Goal: Transaction & Acquisition: Purchase product/service

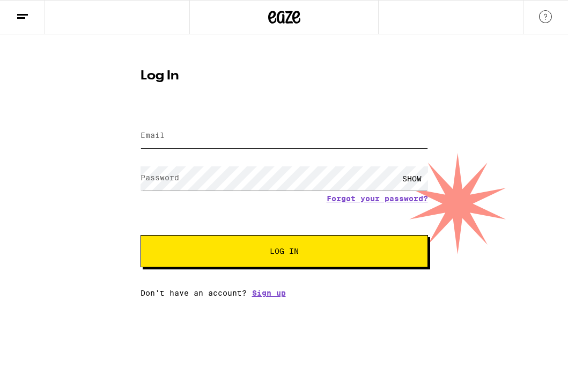
type input "[EMAIL_ADDRESS][DOMAIN_NAME]"
click at [283, 248] on span "Log In" at bounding box center [284, 251] width 29 height 8
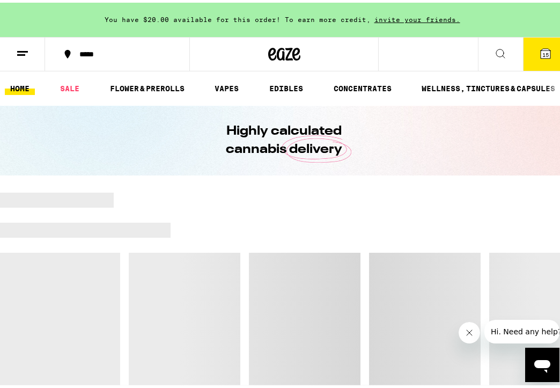
click at [430, 52] on div "***** 15" at bounding box center [284, 51] width 568 height 34
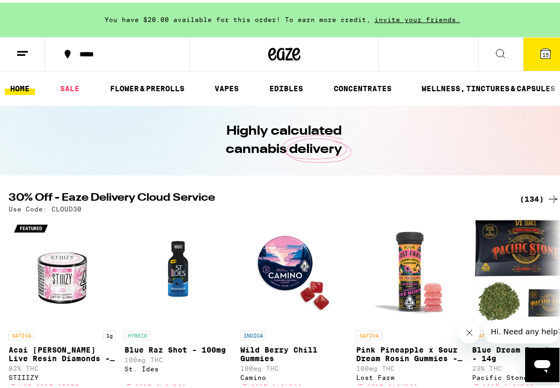
click at [494, 51] on icon at bounding box center [500, 51] width 13 height 13
click at [142, 52] on div "*****" at bounding box center [123, 52] width 98 height 8
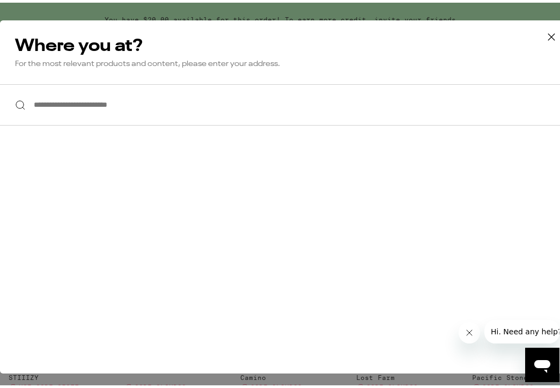
click at [543, 29] on icon at bounding box center [551, 34] width 16 height 16
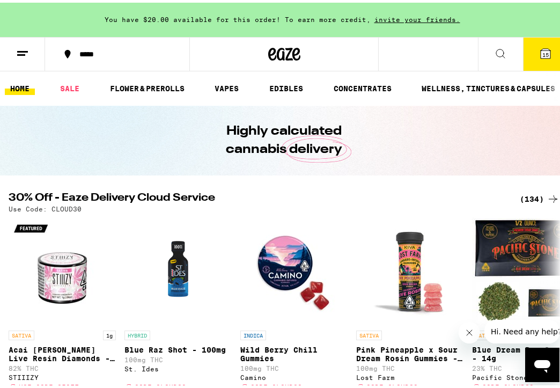
click at [494, 54] on icon at bounding box center [500, 51] width 13 height 13
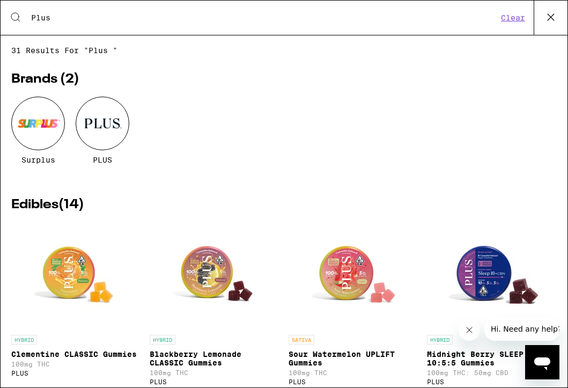
type input "Plus Blackberry Lemonade"
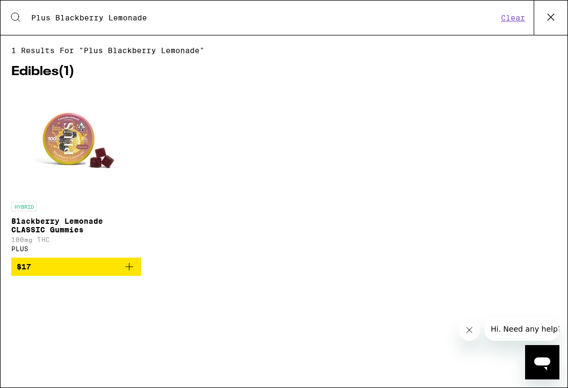
click at [80, 272] on span "$17" at bounding box center [76, 266] width 119 height 13
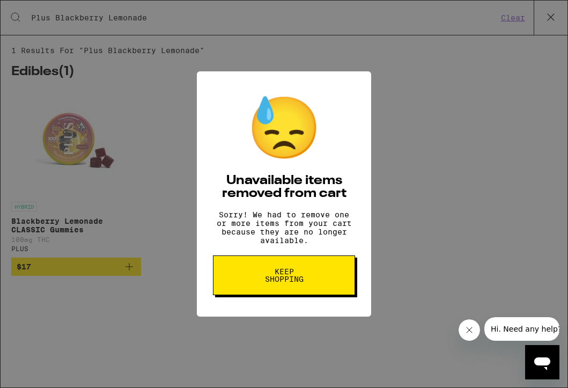
click at [114, 228] on div "😓 Unavailable items removed from cart Sorry! We had to remove one or more items…" at bounding box center [284, 194] width 568 height 388
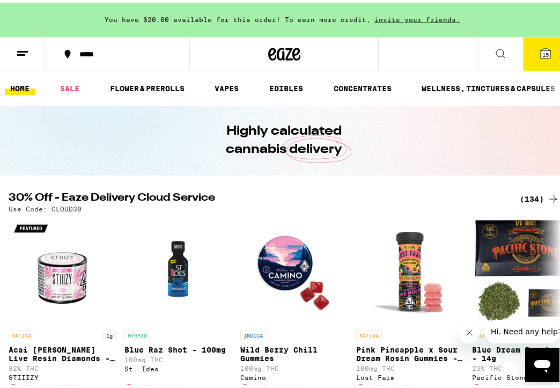
click at [382, 71] on ul "HOME SALE FLOWER & PREROLLS VAPES EDIBLES CONCENTRATES WELLNESS, TINCTURES & CA…" at bounding box center [284, 86] width 568 height 34
click at [494, 54] on icon at bounding box center [500, 51] width 13 height 13
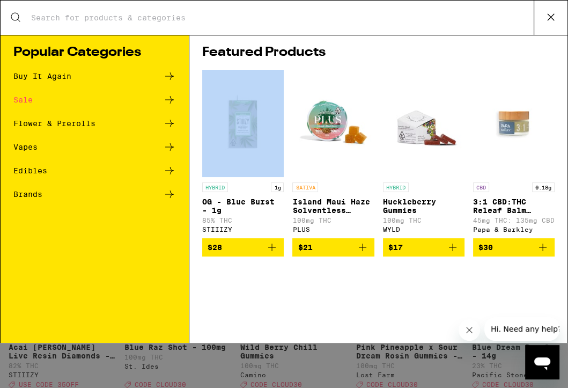
click at [494, 54] on div "Search for Products Popular Categories Buy It Again Sale Flower & Prerolls Vape…" at bounding box center [284, 194] width 568 height 388
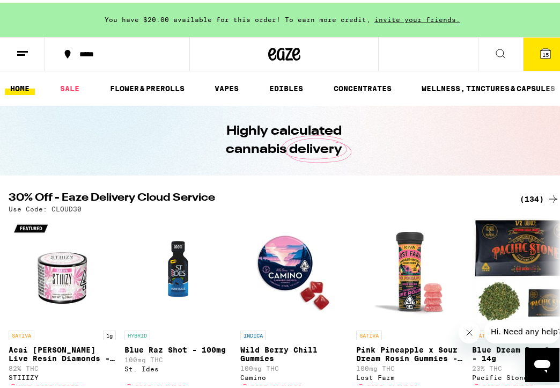
click at [504, 54] on button at bounding box center [500, 52] width 45 height 34
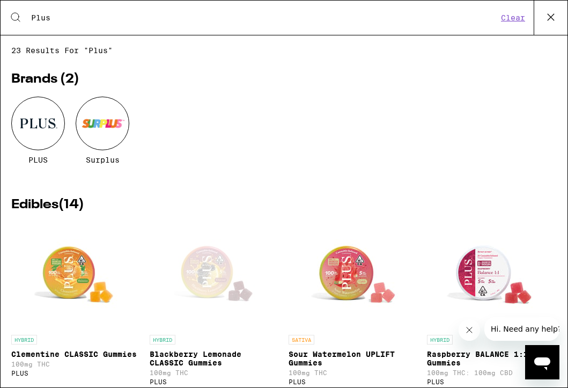
type input "Plus Blackberry Lemonade"
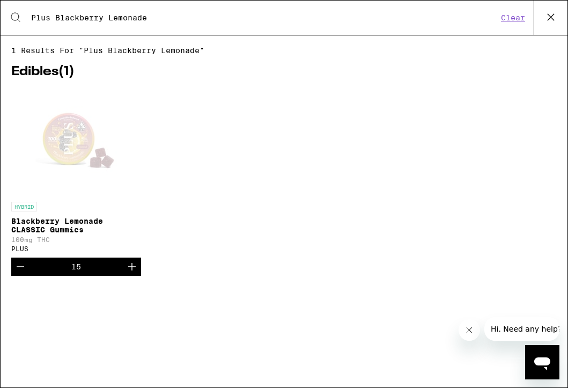
click at [72, 146] on div "Open page for Blackberry Lemonade CLASSIC Gummies from PLUS" at bounding box center [76, 142] width 107 height 107
click at [72, 146] on link "HYBRID Blackberry Lemonade CLASSIC Gummies 100mg THC PLUS" at bounding box center [76, 173] width 130 height 168
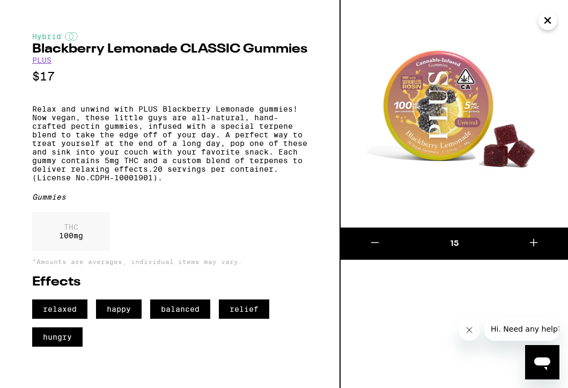
click at [375, 240] on icon at bounding box center [374, 242] width 13 height 13
click at [374, 241] on icon at bounding box center [374, 242] width 13 height 13
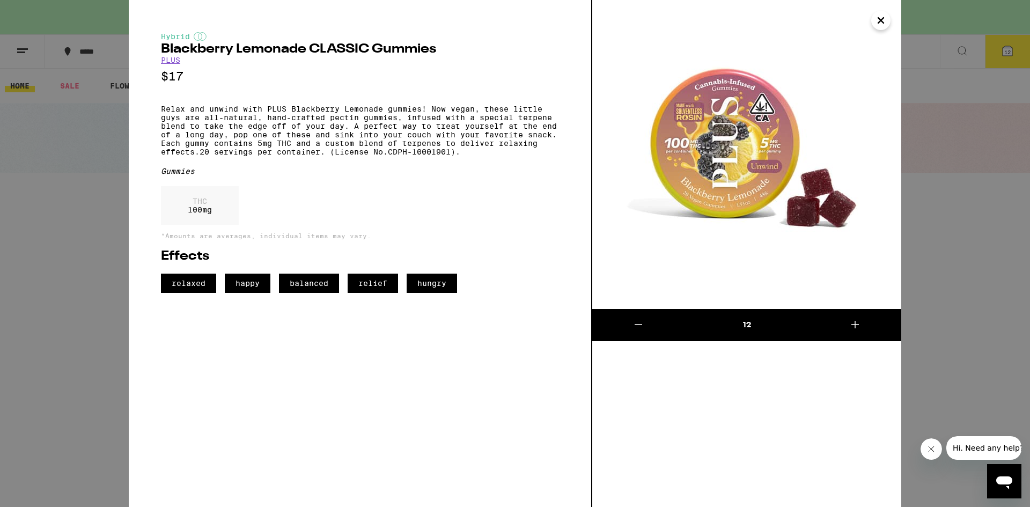
click at [559, 21] on img at bounding box center [746, 154] width 309 height 309
click at [559, 21] on icon "Close" at bounding box center [880, 20] width 5 height 5
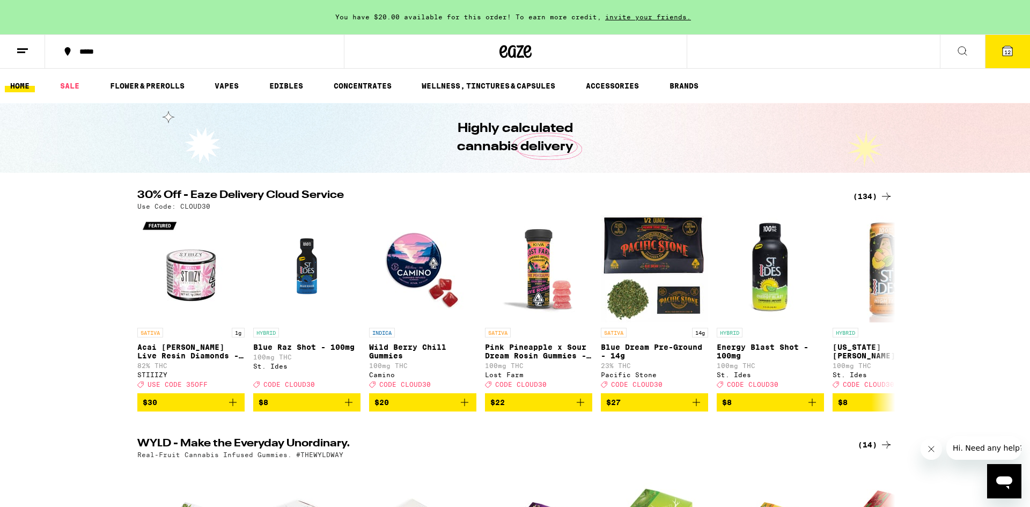
click at [559, 47] on div "Search for Products Plus Blackberry Lemonade Clear 1 results for "Plus Blackber…" at bounding box center [515, 253] width 1030 height 507
click at [559, 48] on button "12" at bounding box center [1007, 51] width 45 height 33
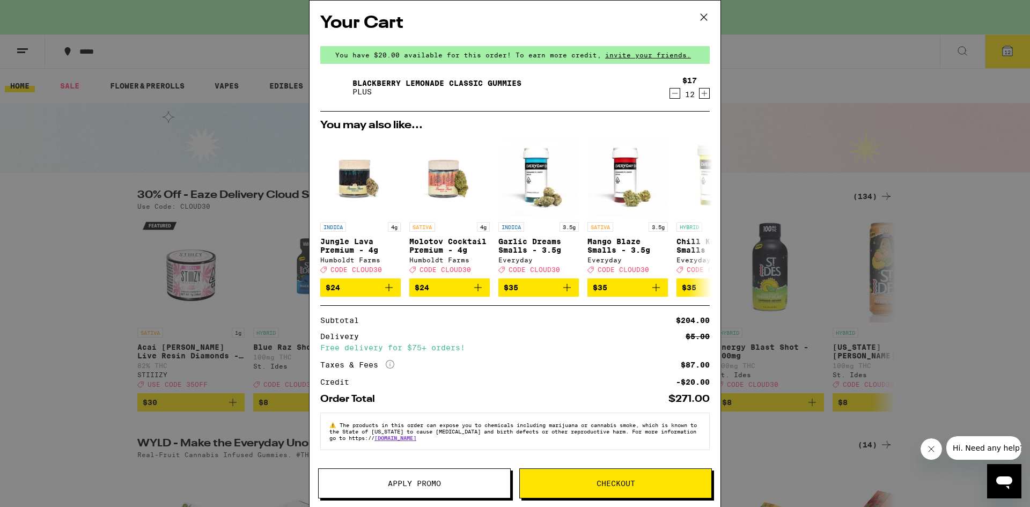
click at [559, 387] on button "Checkout" at bounding box center [615, 483] width 193 height 30
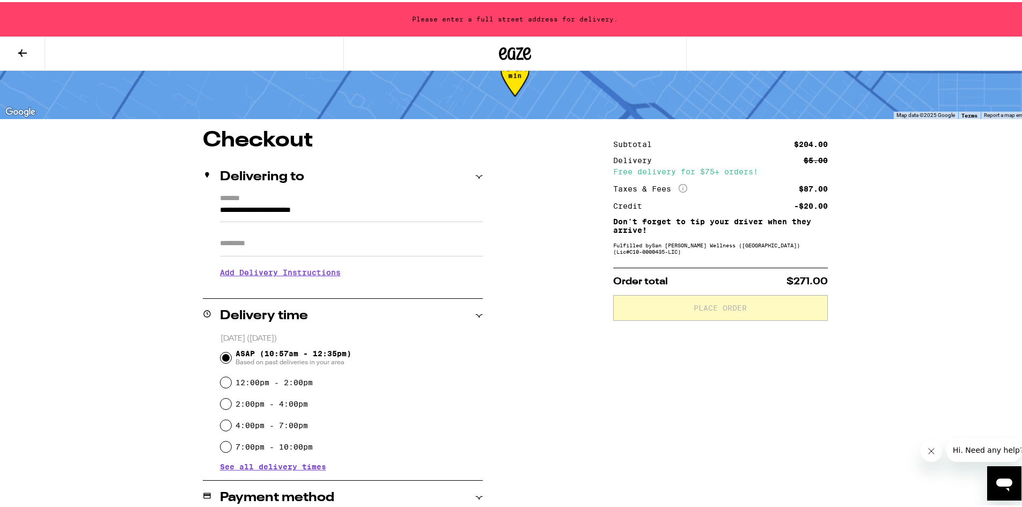
scroll to position [107, 0]
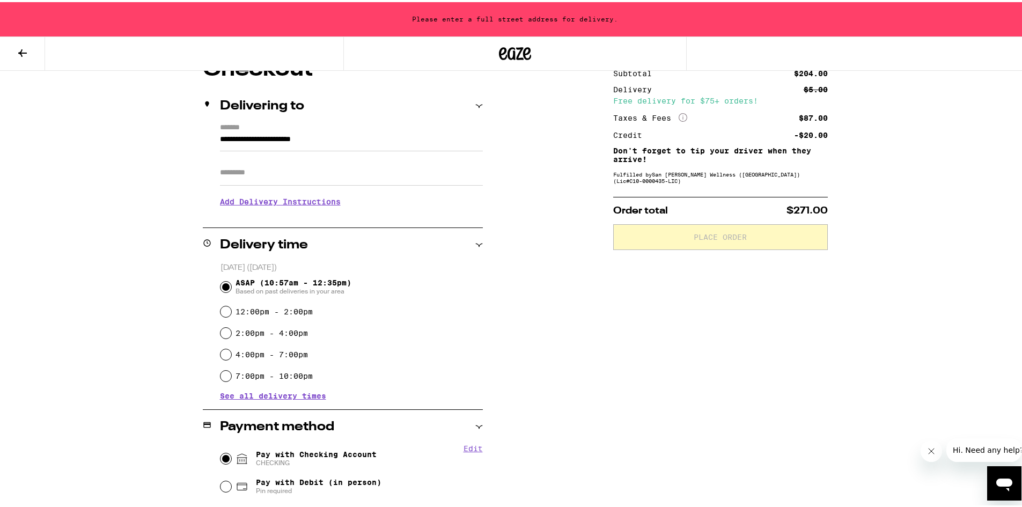
click at [221, 387] on input "Pay with Checking Account CHECKING" at bounding box center [225, 456] width 11 height 11
radio input "true"
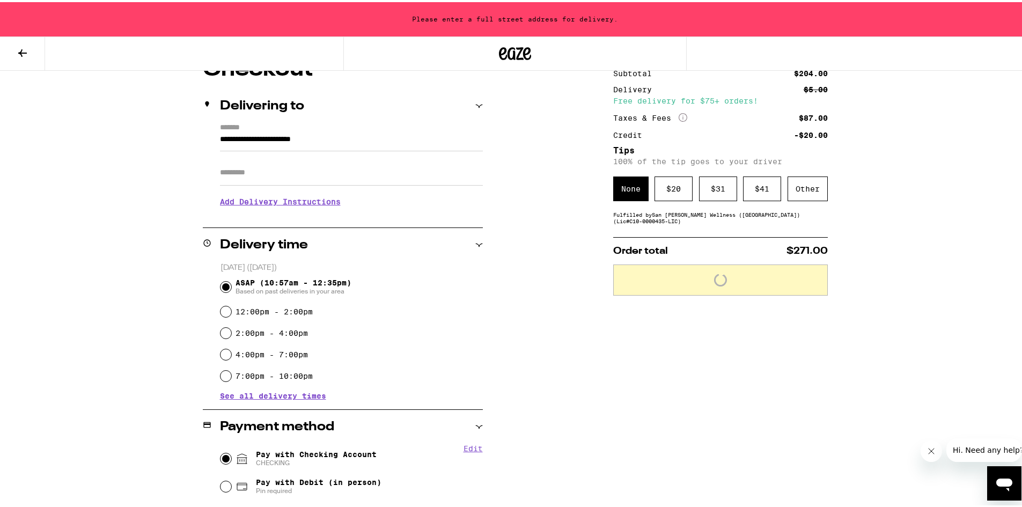
click at [221, 387] on input "Pay with Checking Account CHECKING" at bounding box center [225, 456] width 11 height 11
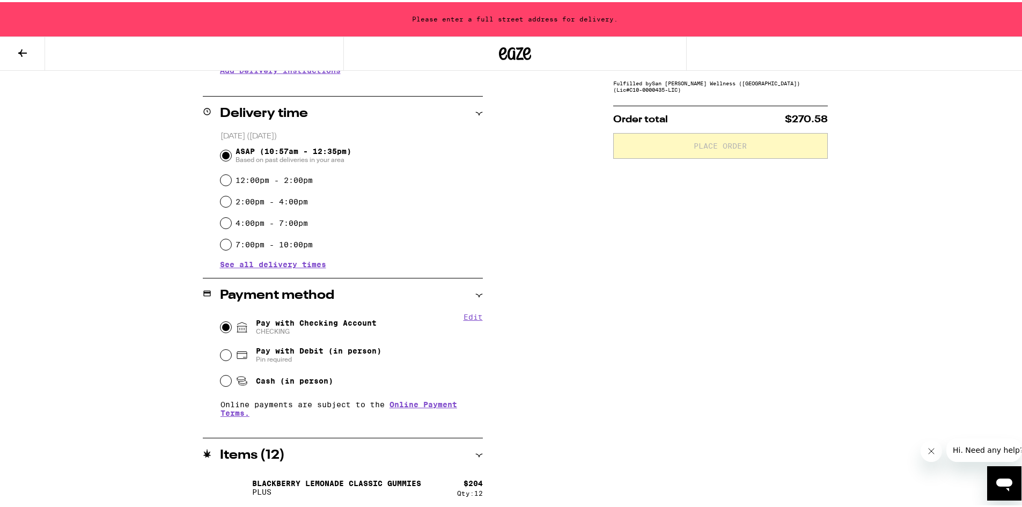
scroll to position [241, 0]
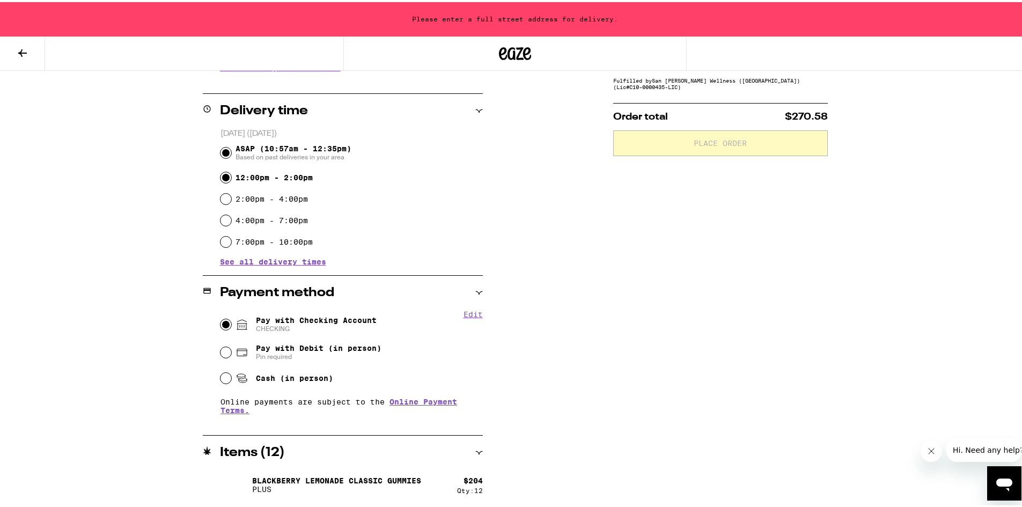
click at [222, 175] on input "12:00pm - 2:00pm" at bounding box center [225, 175] width 11 height 11
radio input "true"
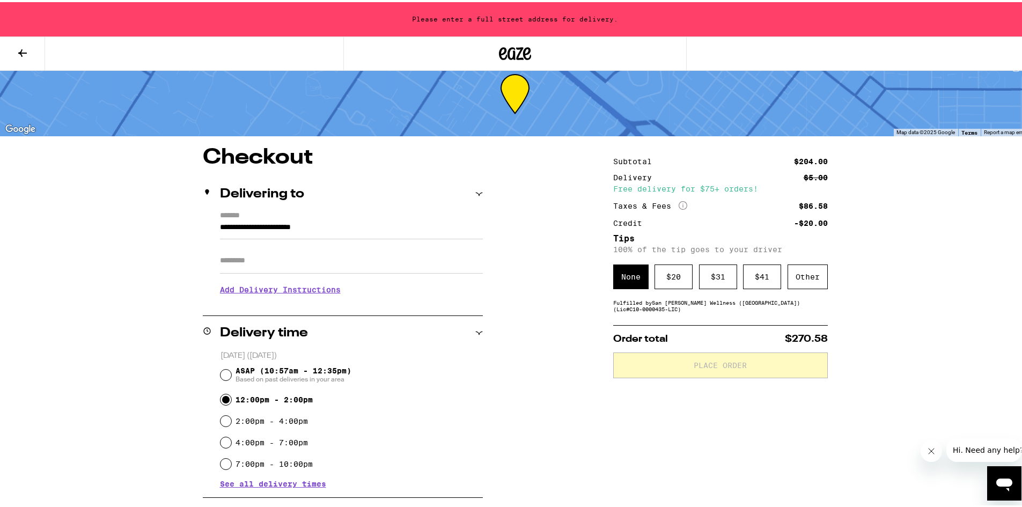
scroll to position [0, 0]
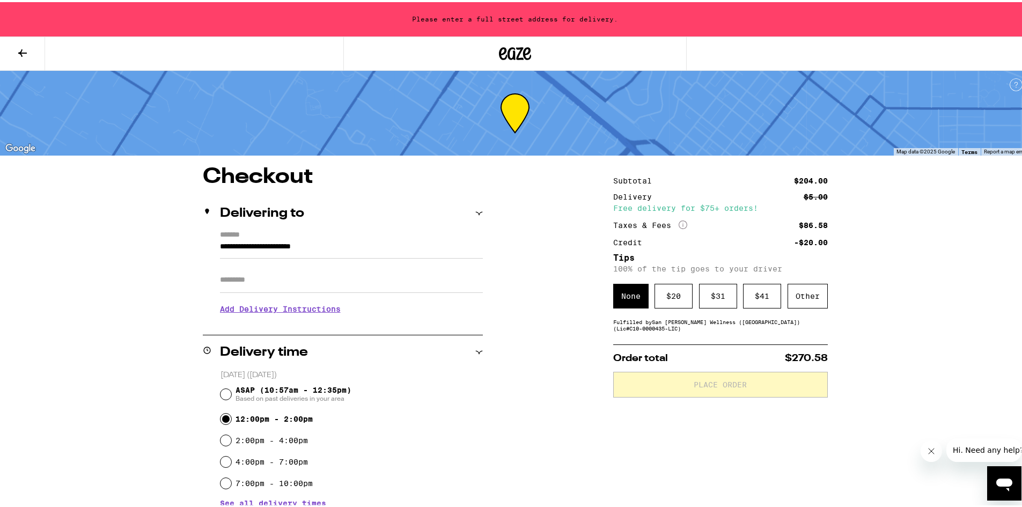
click at [215, 244] on div "**********" at bounding box center [343, 274] width 280 height 92
click at [355, 243] on input "**********" at bounding box center [351, 247] width 263 height 18
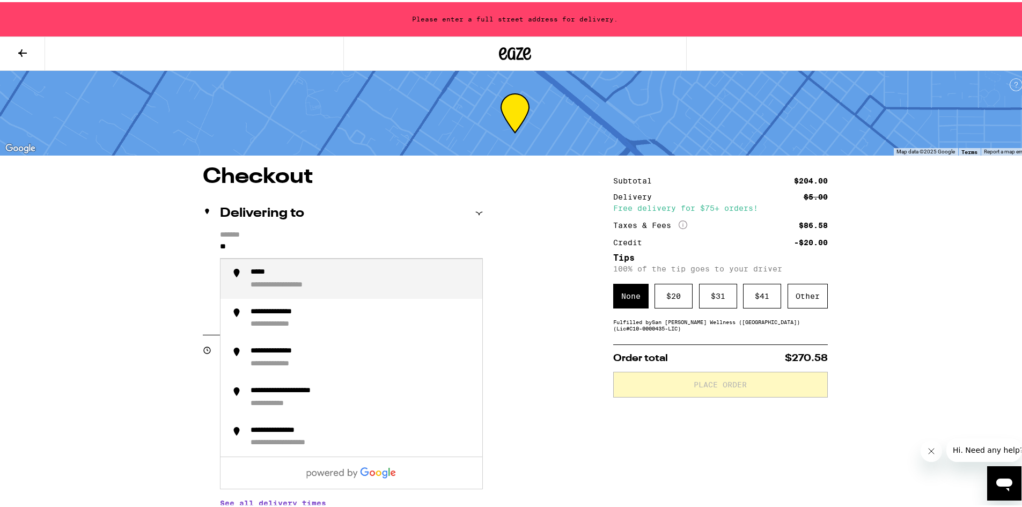
type input "*"
click at [290, 290] on li "**********" at bounding box center [351, 277] width 262 height 40
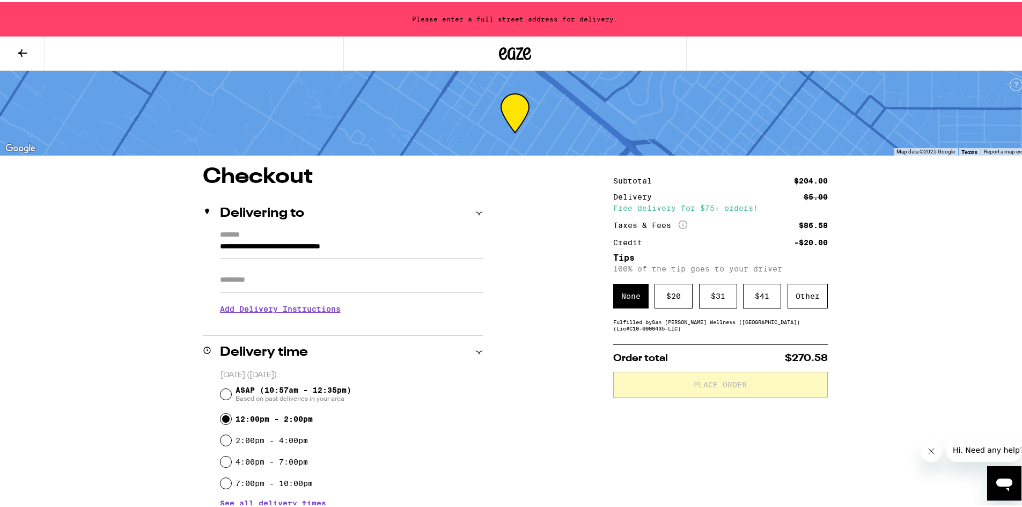
type input "**********"
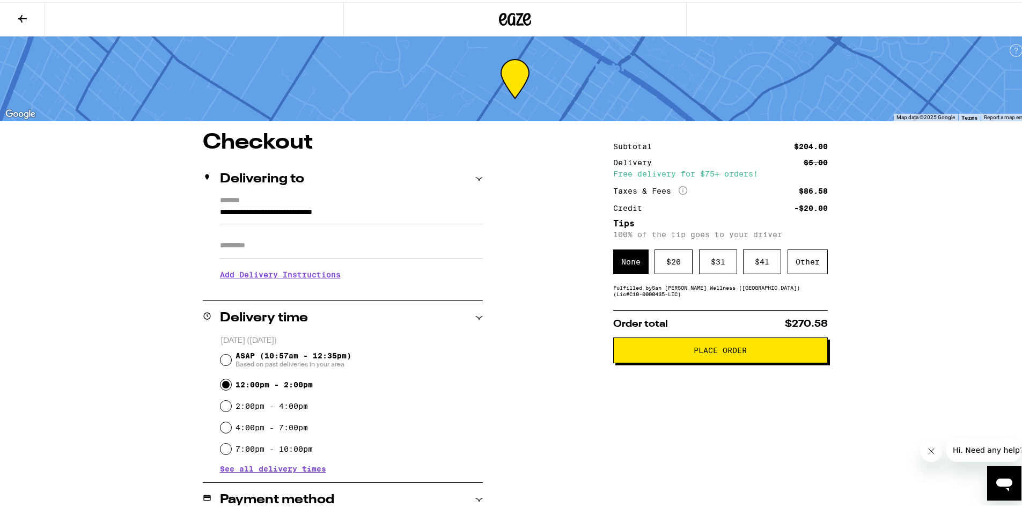
click at [559, 350] on span "Place Order" at bounding box center [719, 348] width 53 height 8
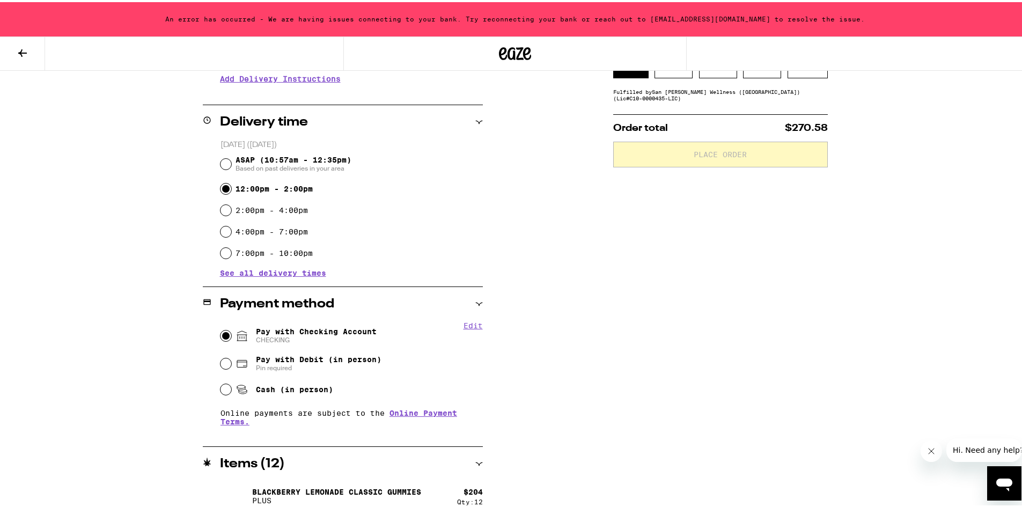
scroll to position [241, 0]
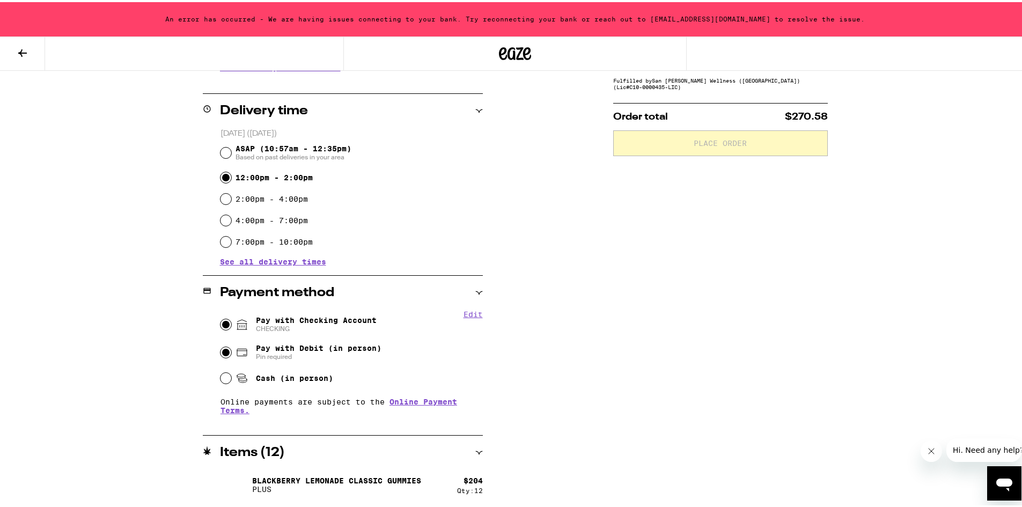
click at [220, 351] on input "Pay with Debit (in person) Pin required" at bounding box center [225, 350] width 11 height 11
radio input "true"
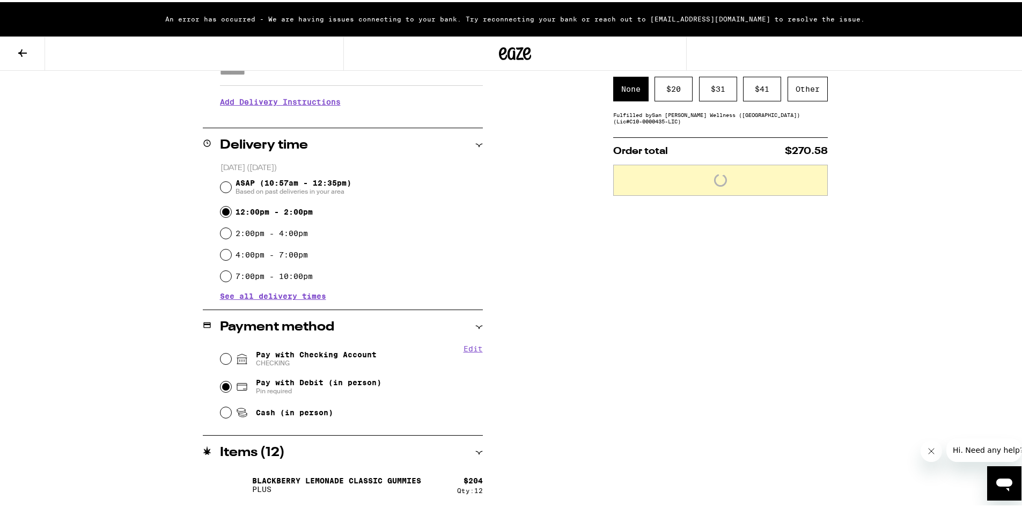
scroll to position [207, 0]
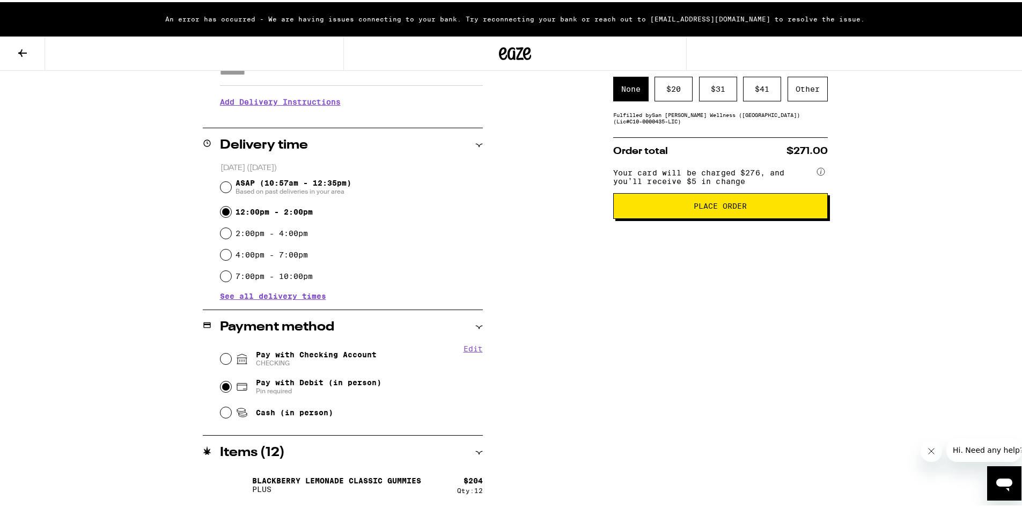
click at [559, 208] on span "Place Order" at bounding box center [719, 204] width 53 height 8
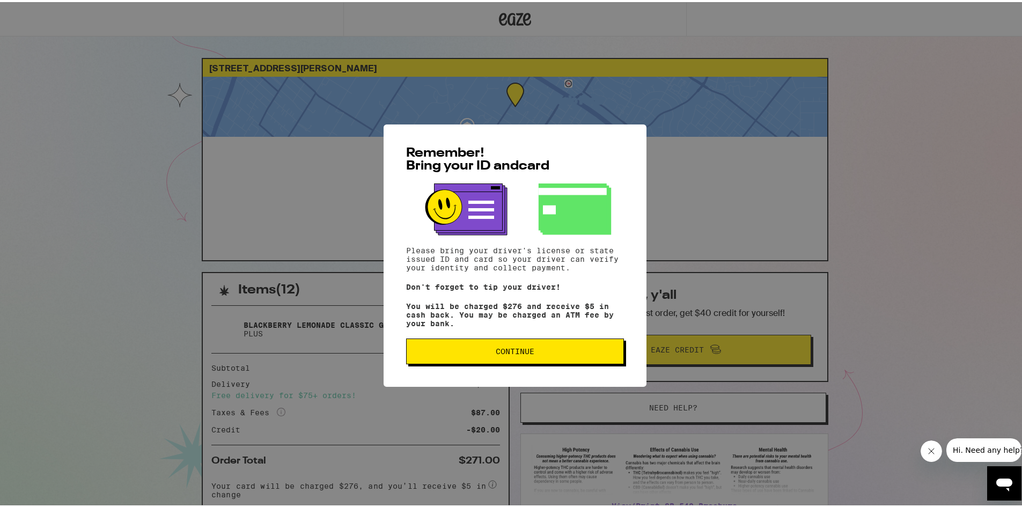
click at [508, 349] on span "Continue" at bounding box center [515, 349] width 39 height 8
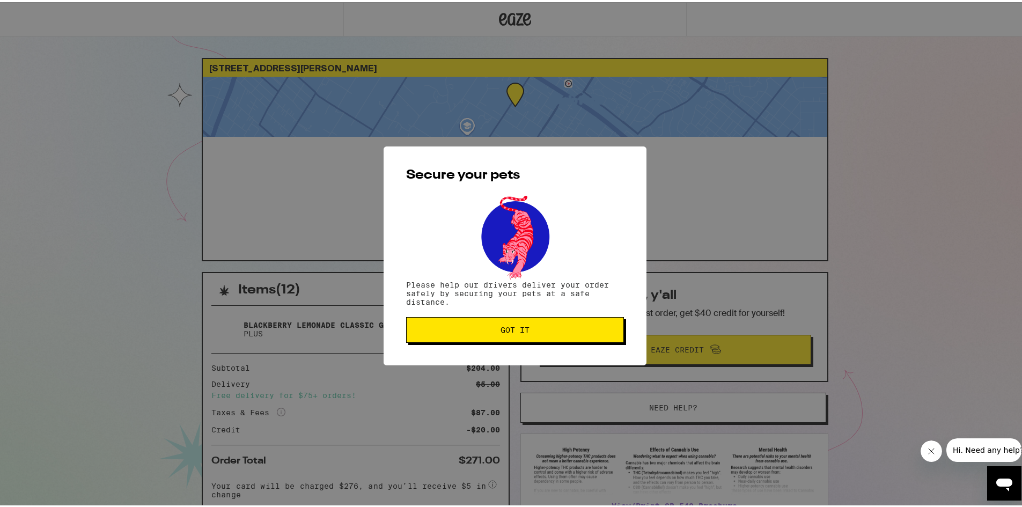
click at [492, 324] on button "Got it" at bounding box center [515, 328] width 218 height 26
